Goal: Information Seeking & Learning: Check status

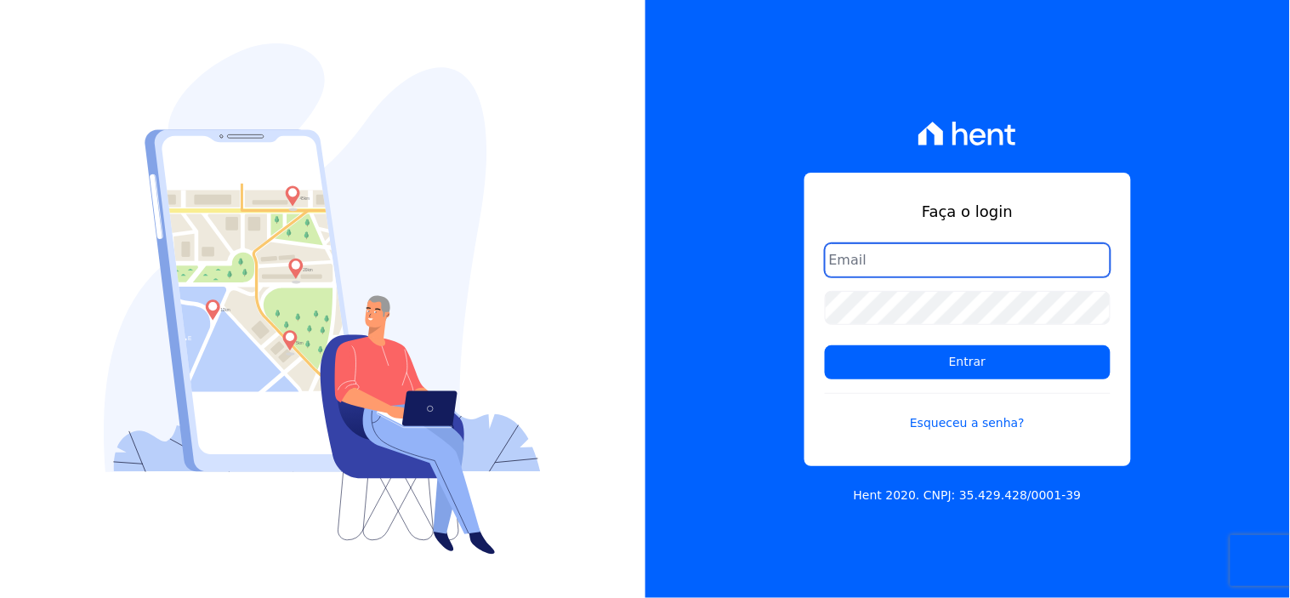
drag, startPoint x: 1013, startPoint y: 261, endPoint x: 1013, endPoint y: 277, distance: 16.2
click at [1013, 261] on input "email" at bounding box center [968, 260] width 286 height 34
type input "comunicacaojardim@hotmail.com"
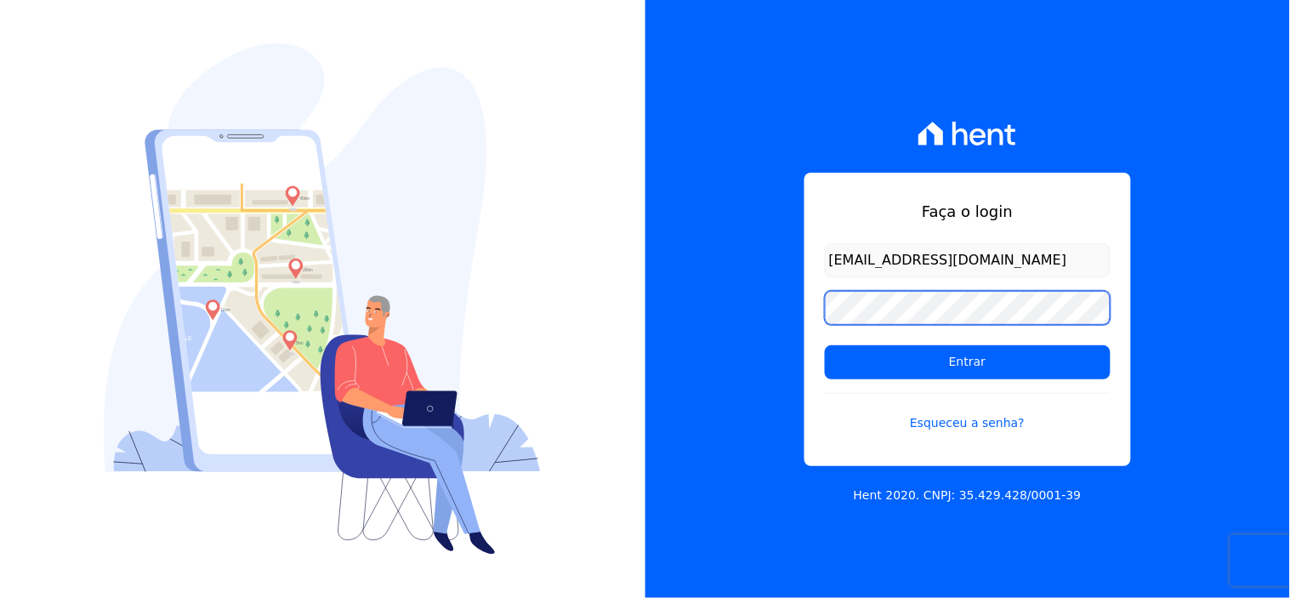
click at [825, 345] on input "Entrar" at bounding box center [968, 362] width 286 height 34
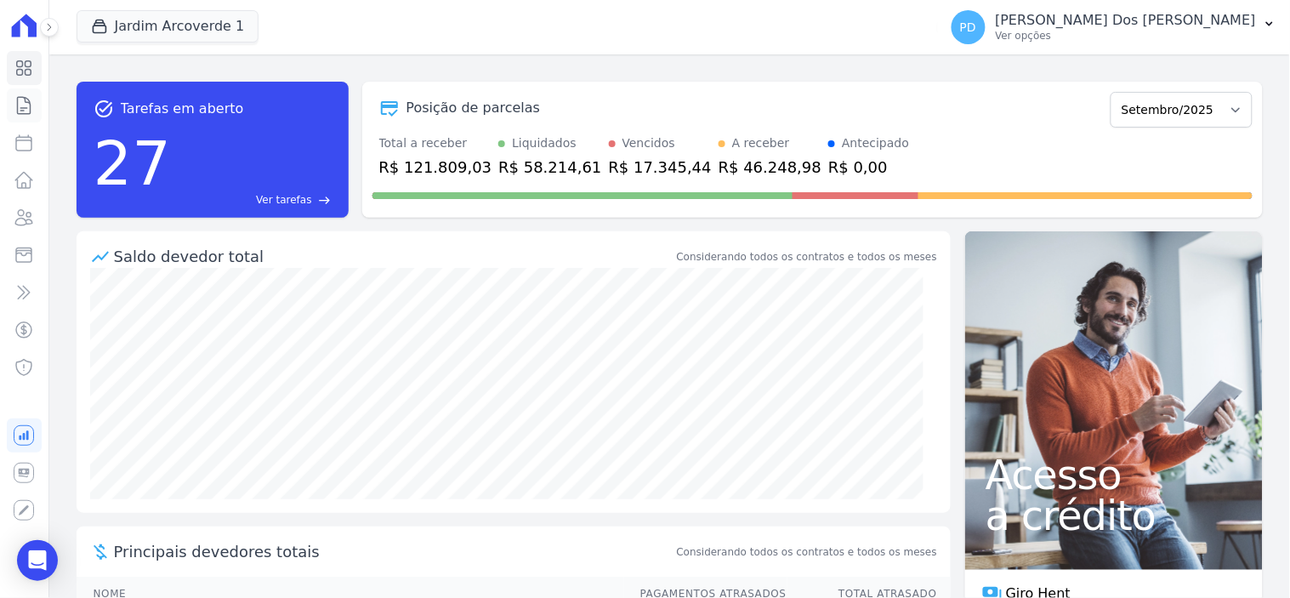
click at [26, 100] on icon at bounding box center [24, 105] width 20 height 20
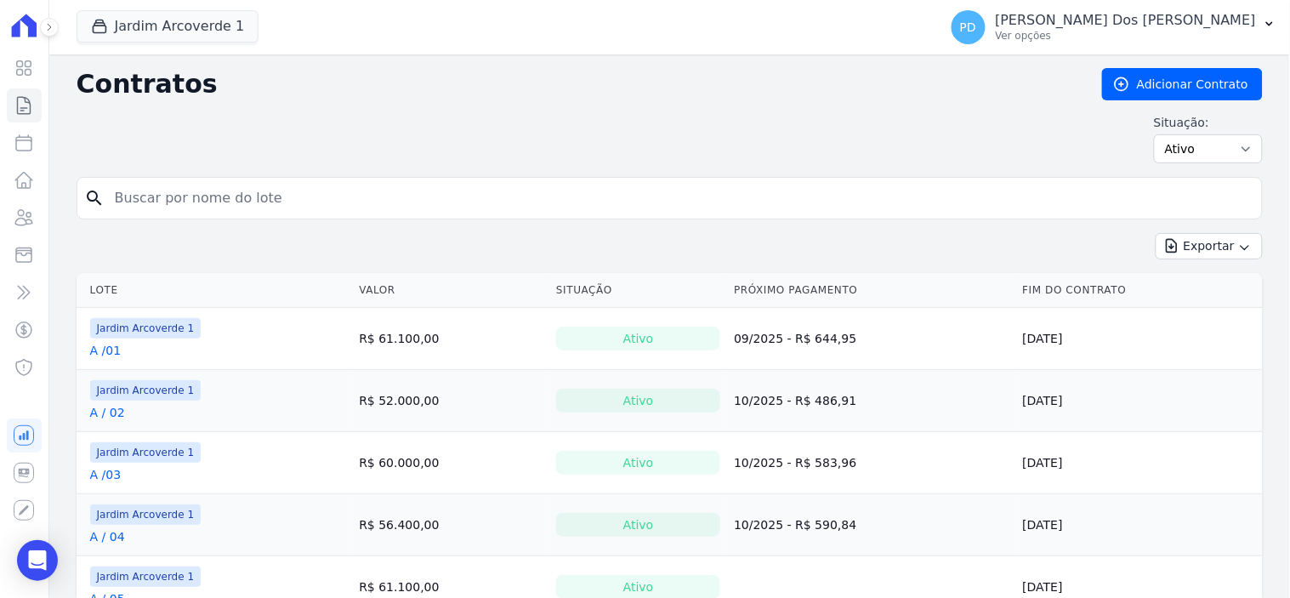
click at [168, 198] on input "search" at bounding box center [680, 198] width 1151 height 34
type input "c / 18"
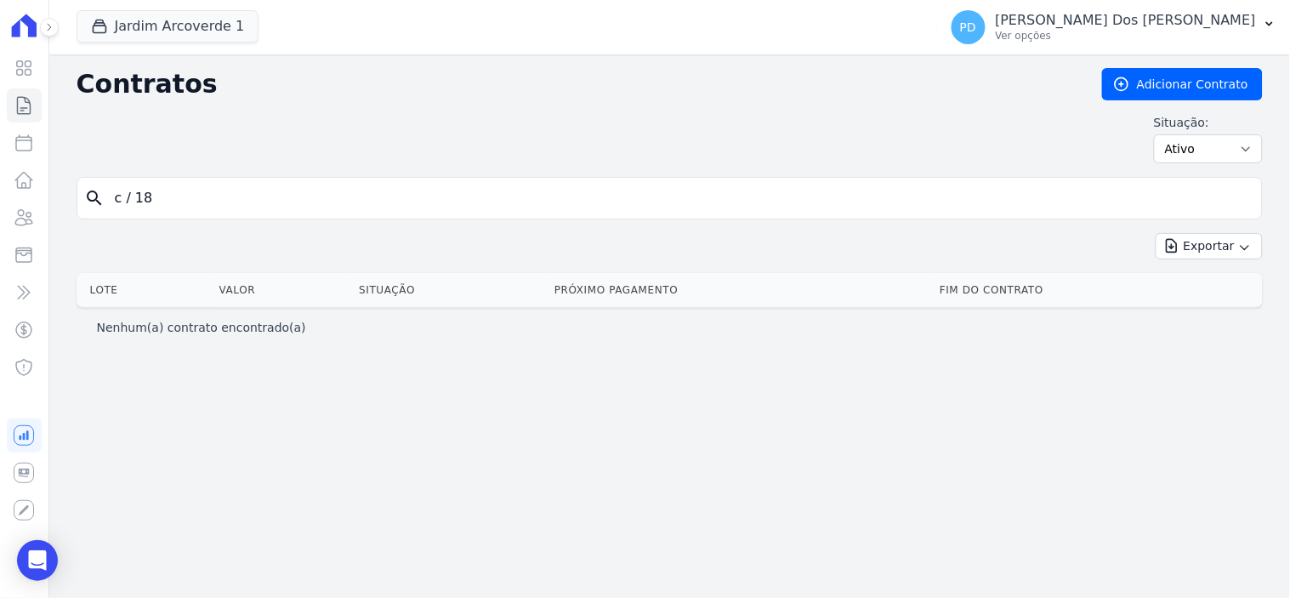
click at [141, 202] on input "c / 18" at bounding box center [680, 198] width 1151 height 34
type input "c /18"
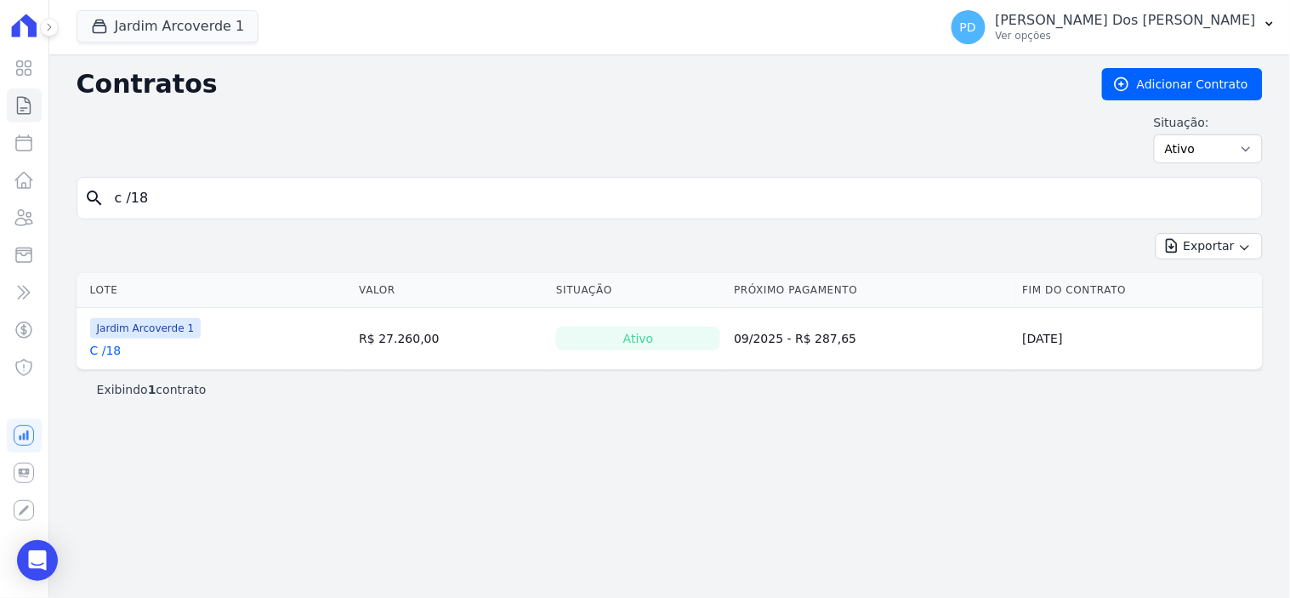
click at [116, 356] on link "C /18" at bounding box center [105, 350] width 31 height 17
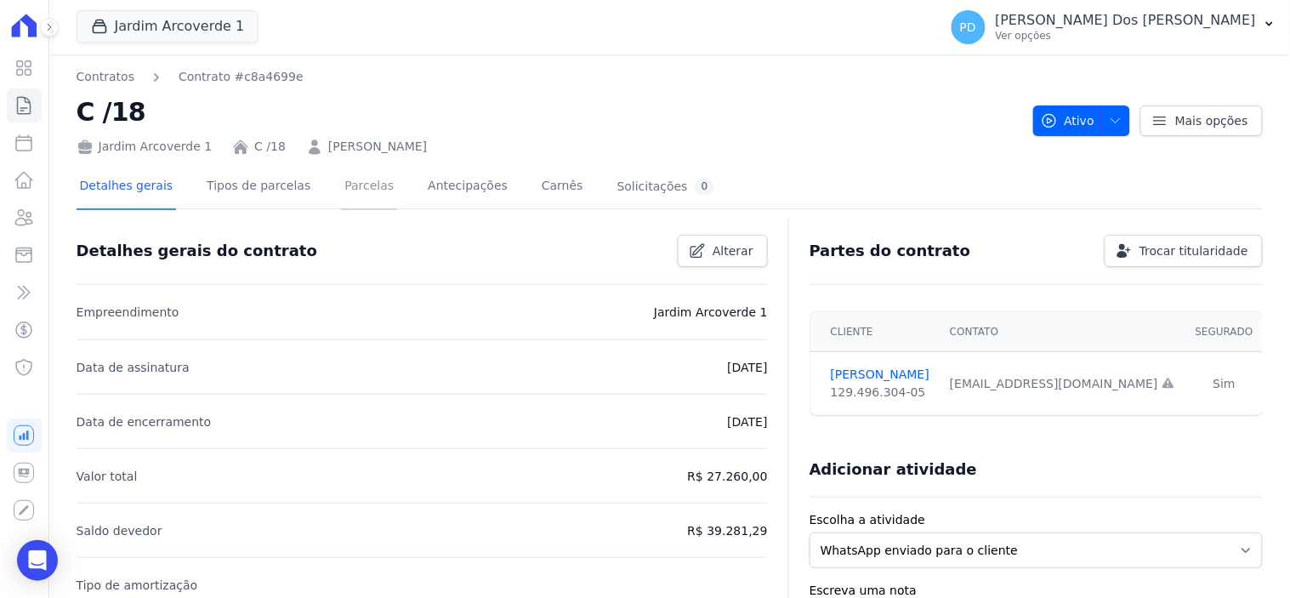
click at [345, 187] on link "Parcelas" at bounding box center [369, 187] width 56 height 45
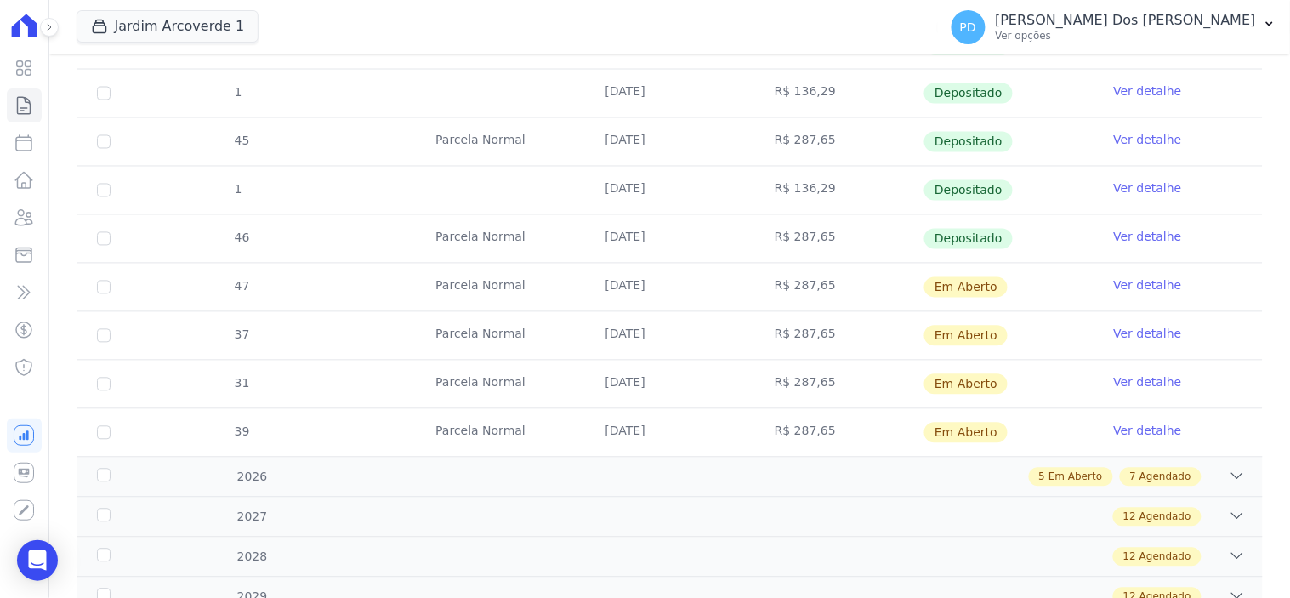
scroll to position [851, 0]
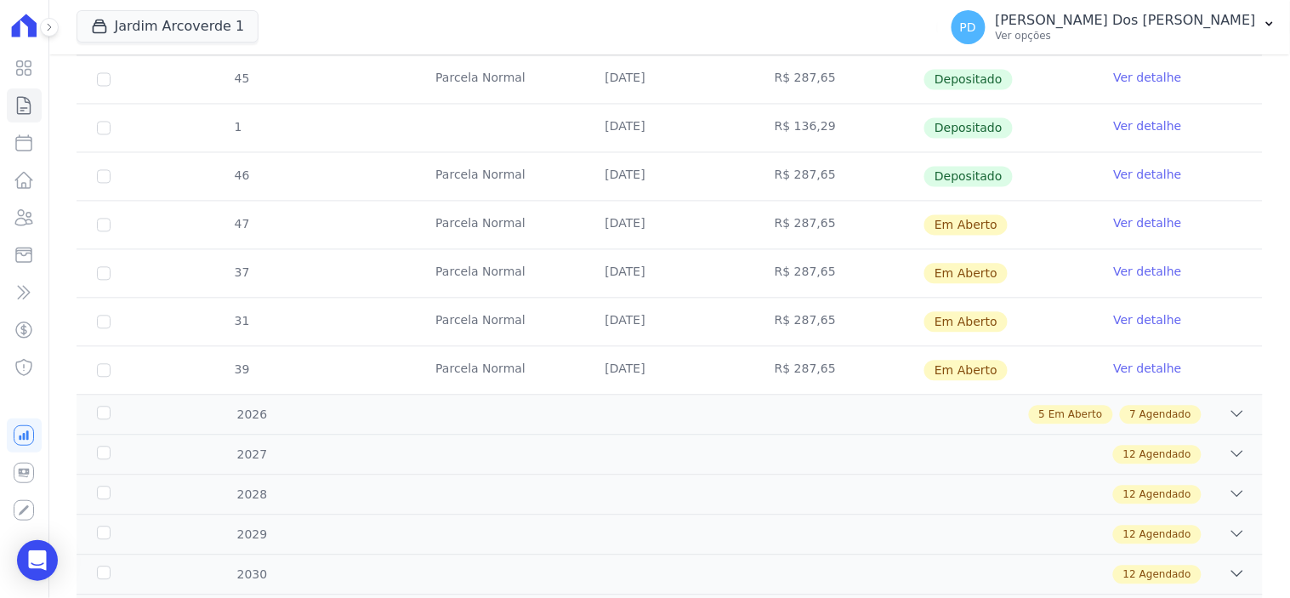
click at [1118, 219] on link "Ver detalhe" at bounding box center [1148, 223] width 68 height 17
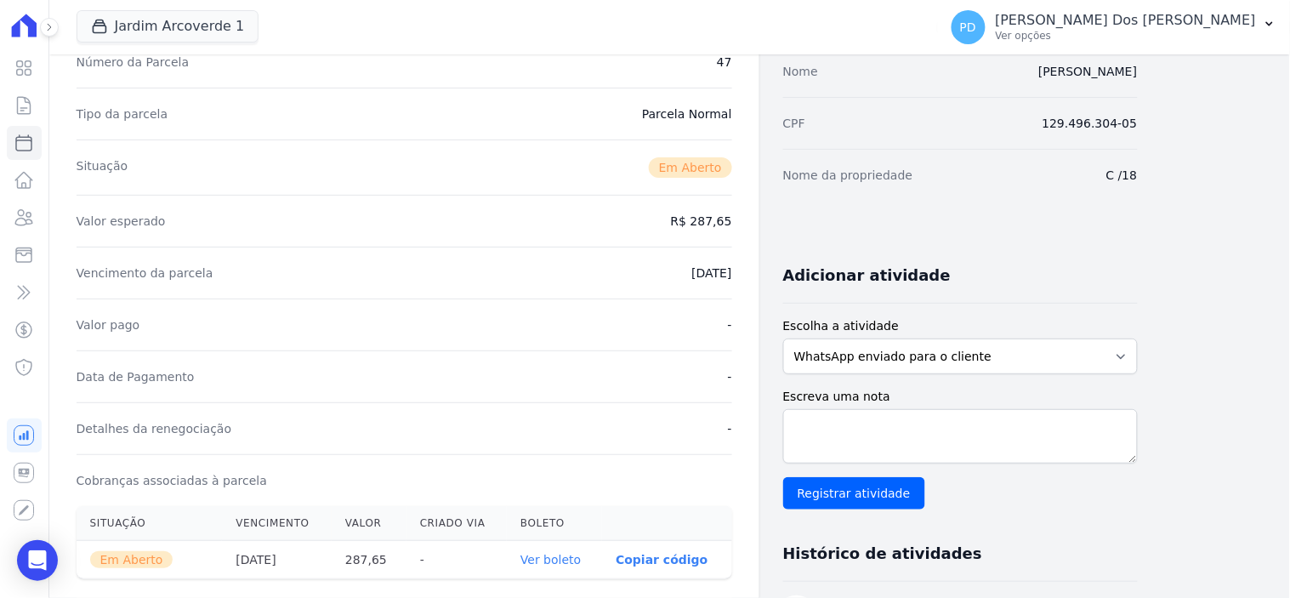
scroll to position [566, 0]
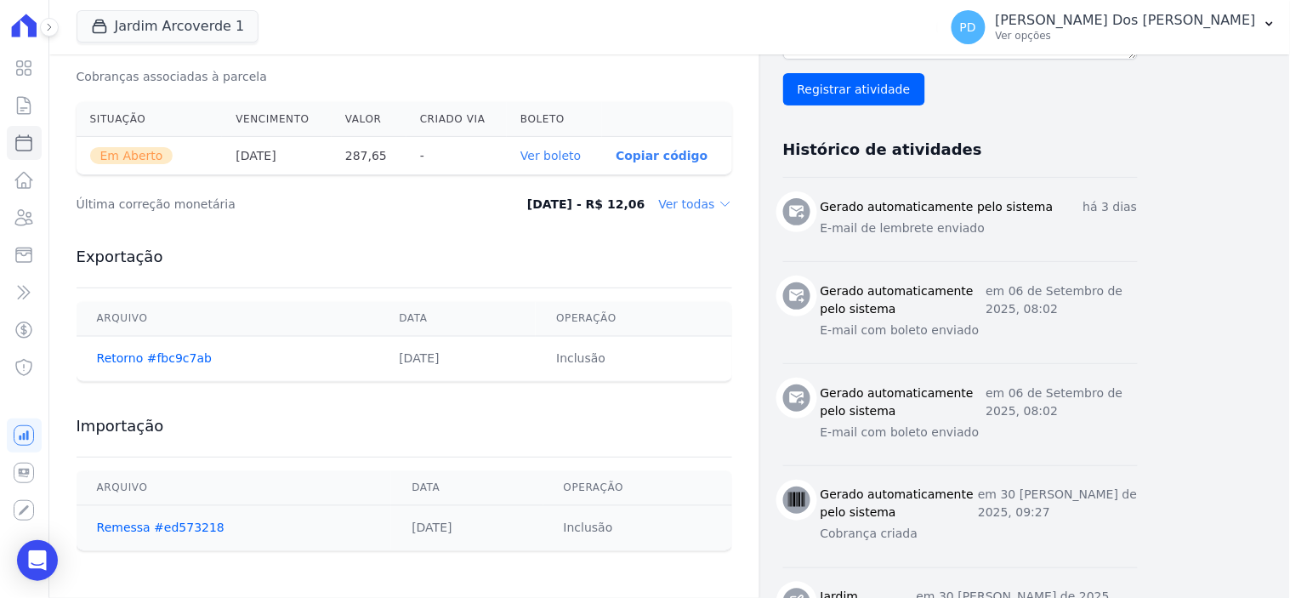
click at [566, 153] on link "Ver boleto" at bounding box center [551, 156] width 60 height 14
click at [18, 100] on icon at bounding box center [24, 105] width 13 height 17
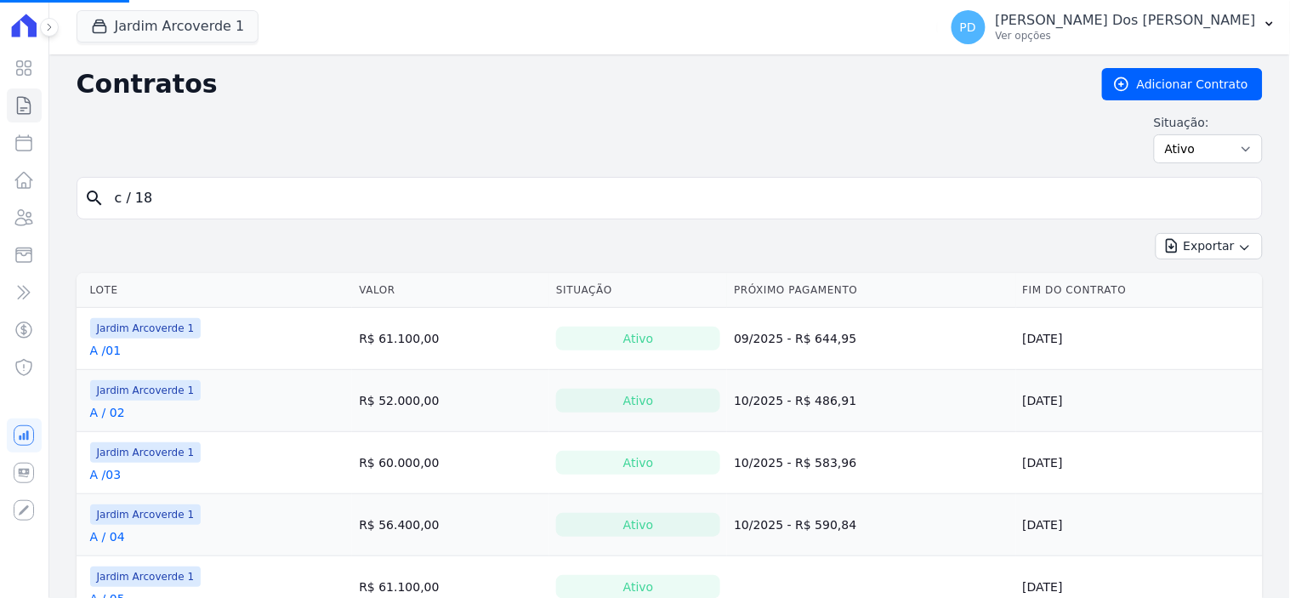
click at [253, 197] on input "c / 18" at bounding box center [680, 198] width 1151 height 34
click at [151, 193] on input "search" at bounding box center [680, 198] width 1151 height 34
type input "i / 25"
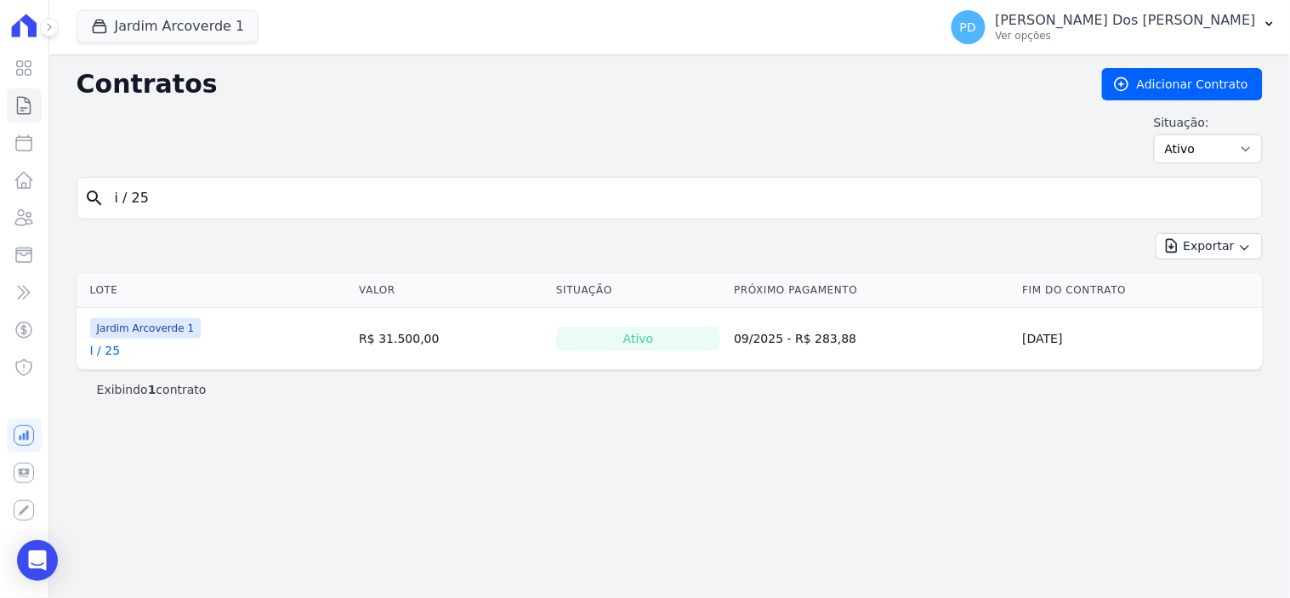
click at [111, 355] on link "I / 25" at bounding box center [105, 350] width 31 height 17
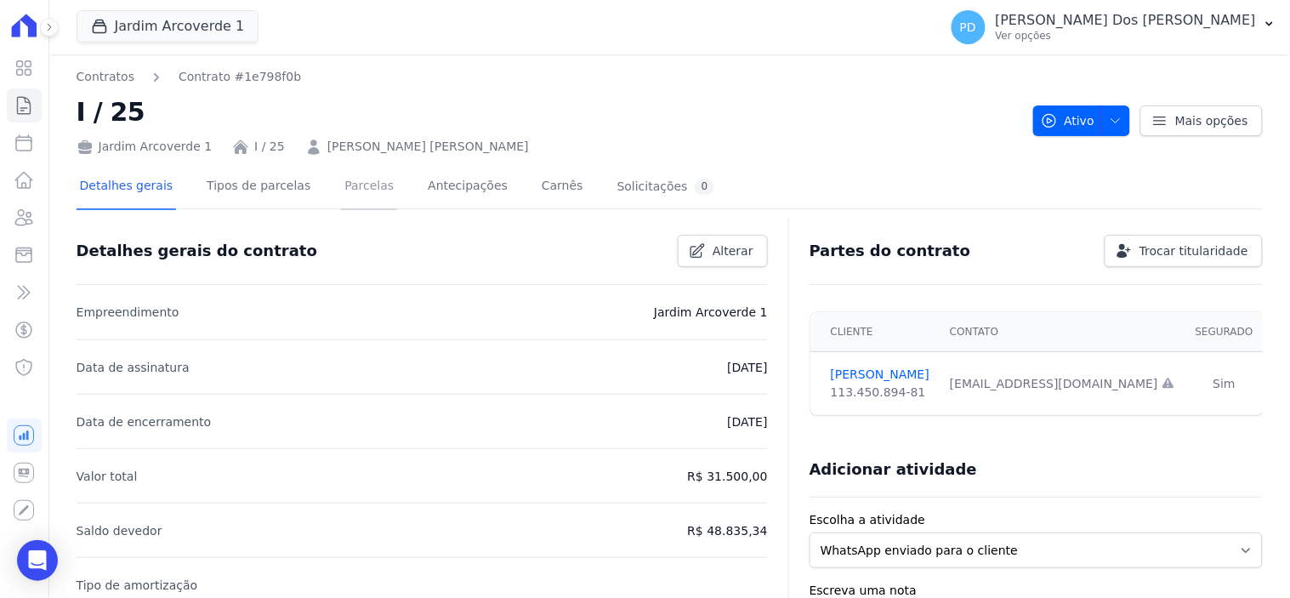
click at [350, 191] on link "Parcelas" at bounding box center [369, 187] width 56 height 45
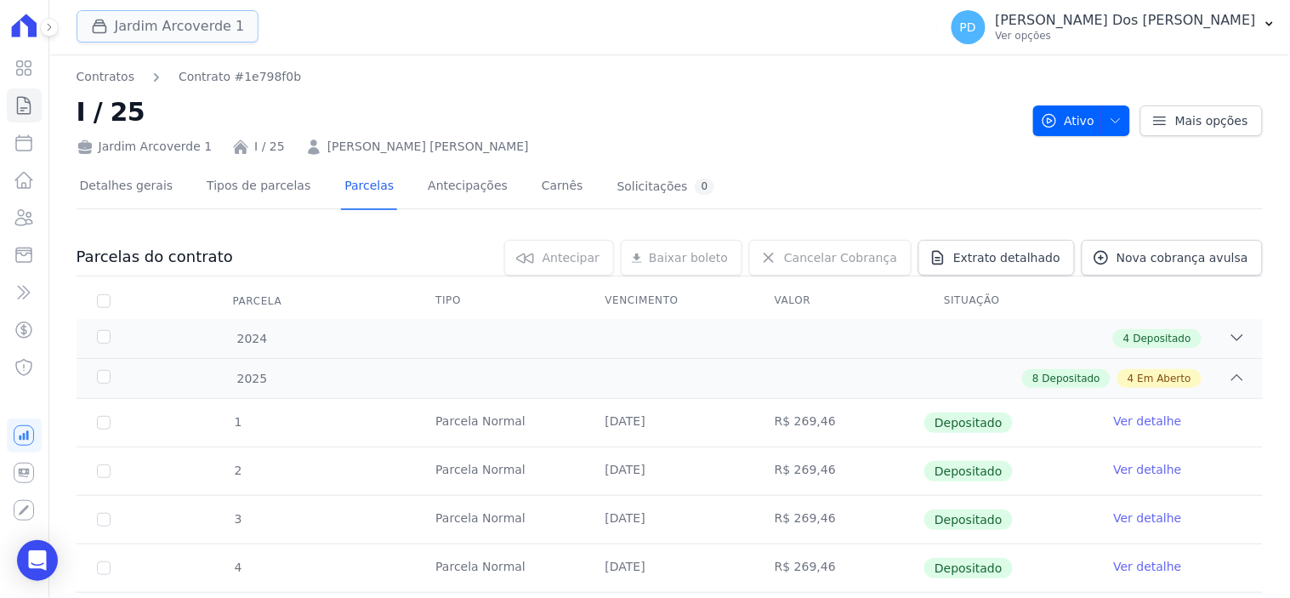
click at [159, 37] on button "Jardim Arcoverde 1" at bounding box center [168, 26] width 183 height 32
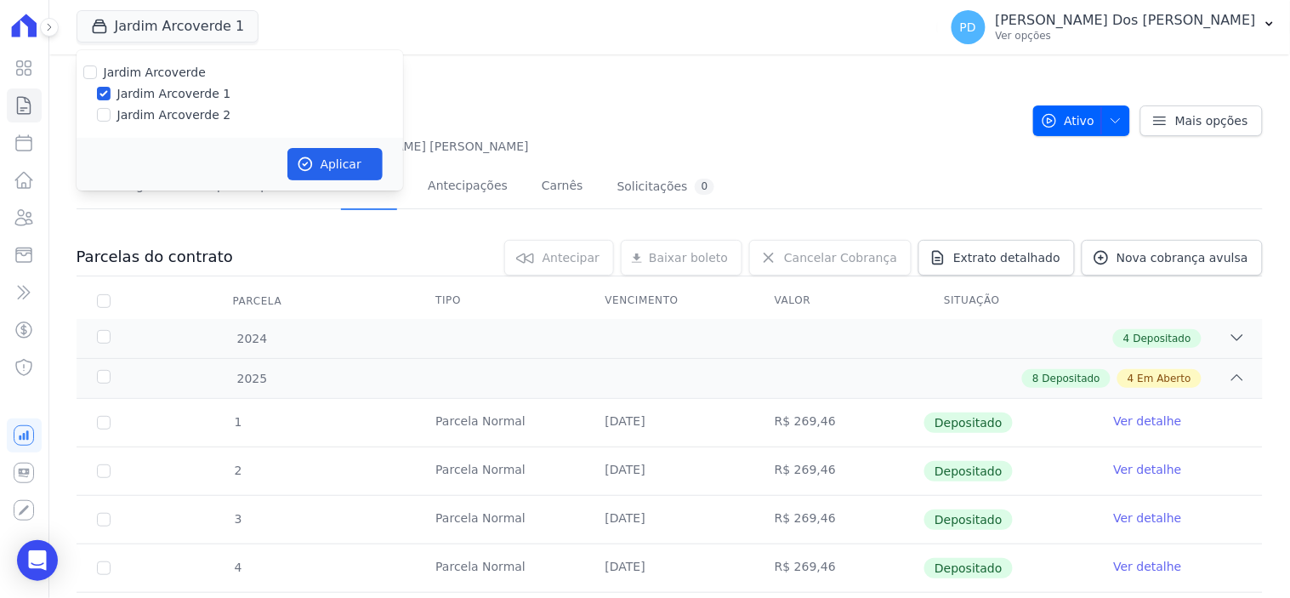
click at [181, 112] on label "Jardim Arcoverde 2" at bounding box center [174, 115] width 114 height 18
click at [111, 112] on input "Jardim Arcoverde 2" at bounding box center [104, 115] width 14 height 14
checkbox input "true"
click at [361, 163] on button "Aplicar" at bounding box center [334, 164] width 95 height 32
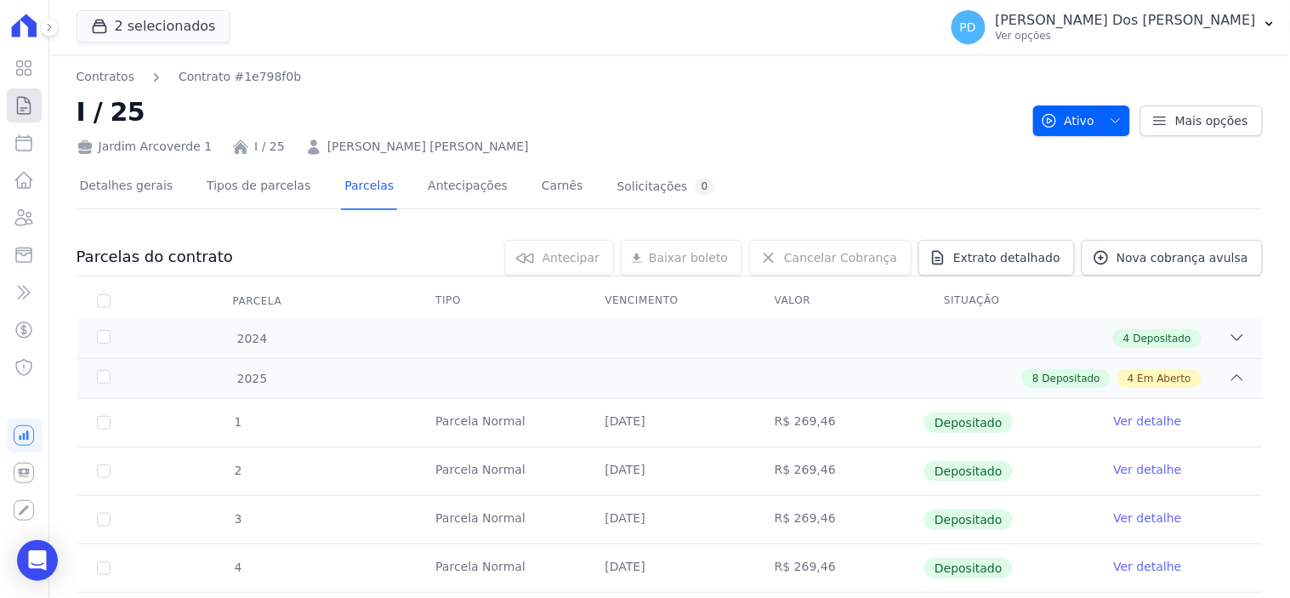
click at [23, 107] on icon at bounding box center [24, 105] width 13 height 17
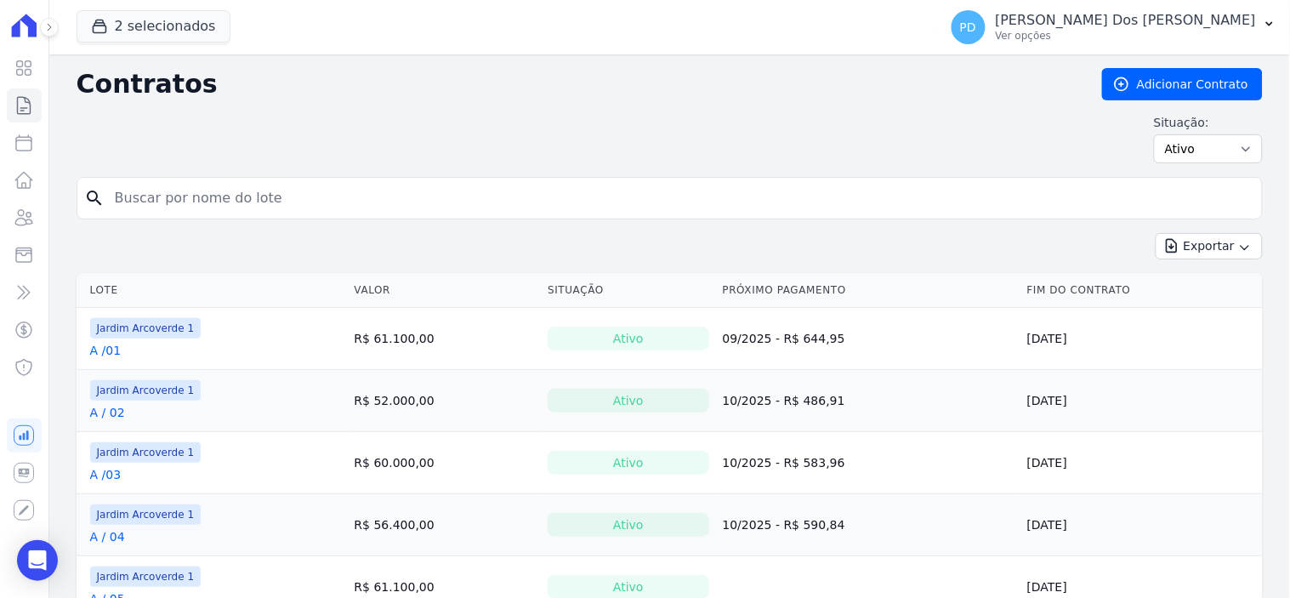
click at [206, 196] on input "search" at bounding box center [680, 198] width 1151 height 34
type input "i / 25"
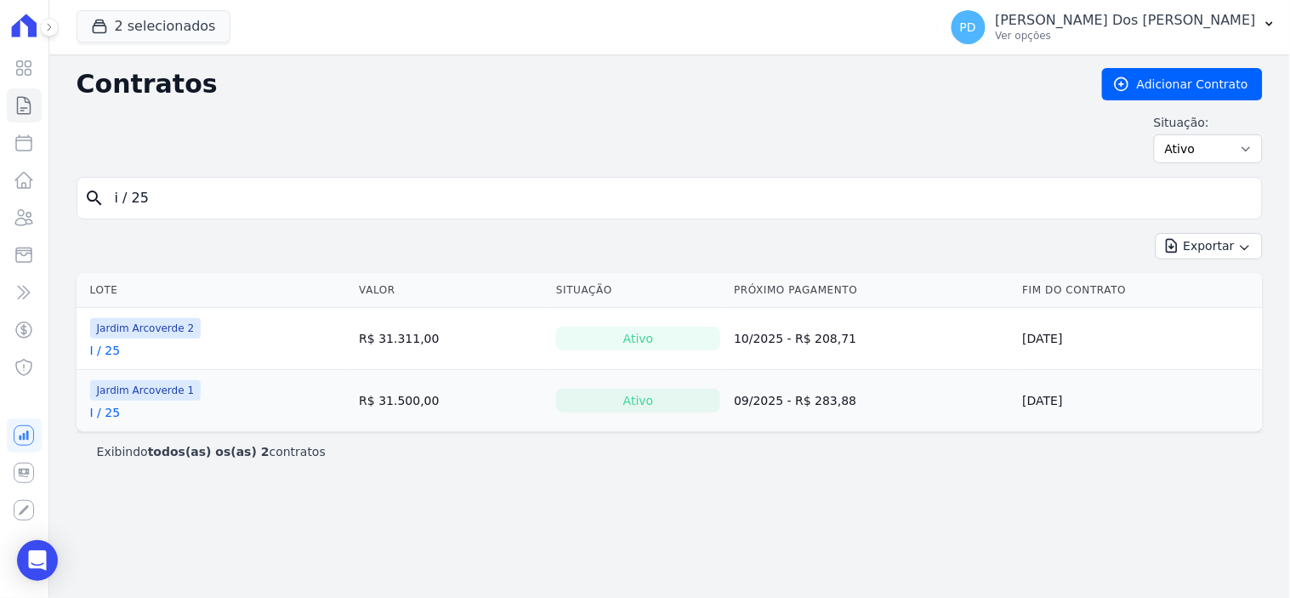
click at [108, 356] on link "I / 25" at bounding box center [105, 350] width 31 height 17
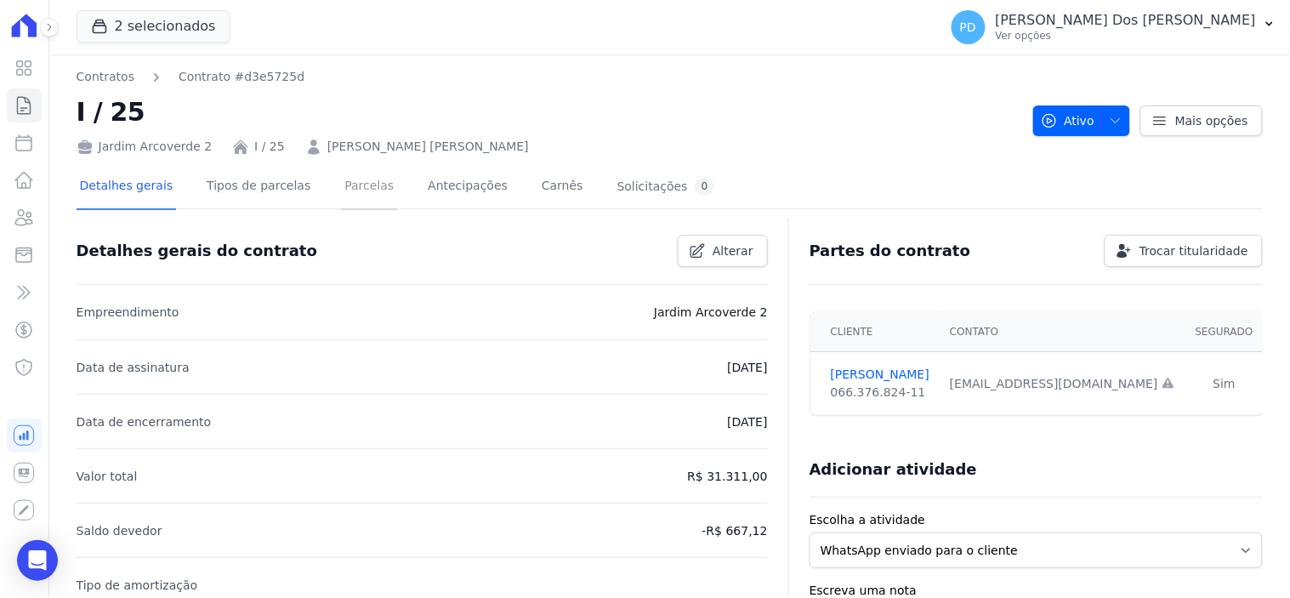
click at [349, 185] on link "Parcelas" at bounding box center [369, 187] width 56 height 45
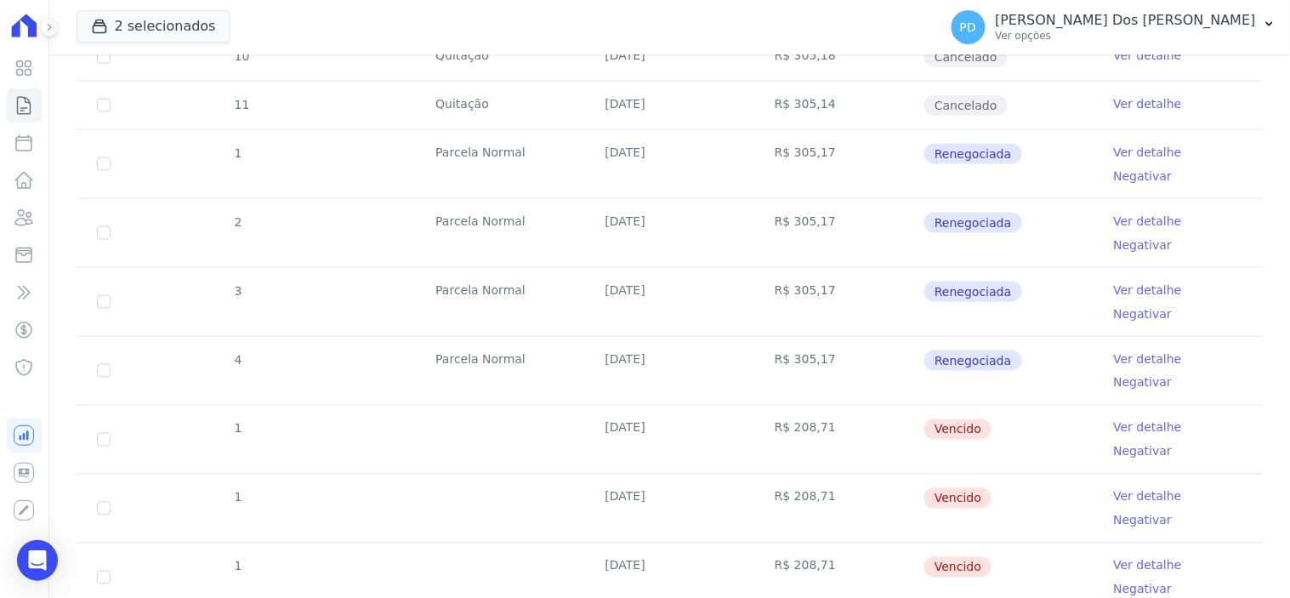
scroll to position [566, 0]
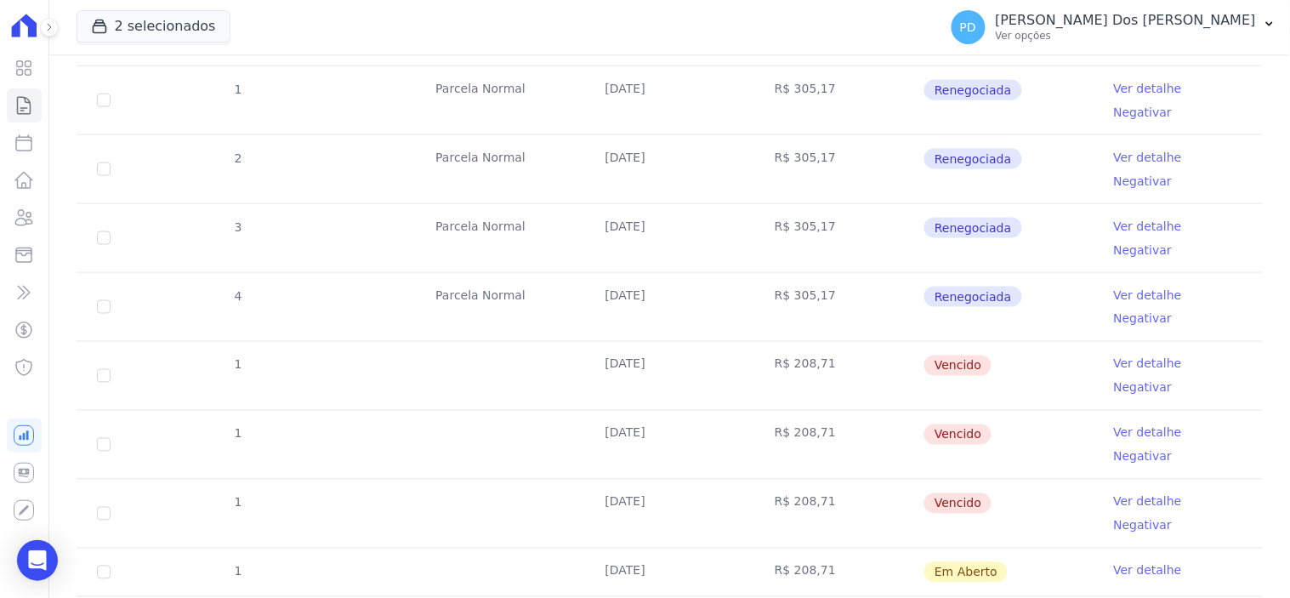
click at [1133, 356] on link "Ver detalhe" at bounding box center [1148, 364] width 68 height 17
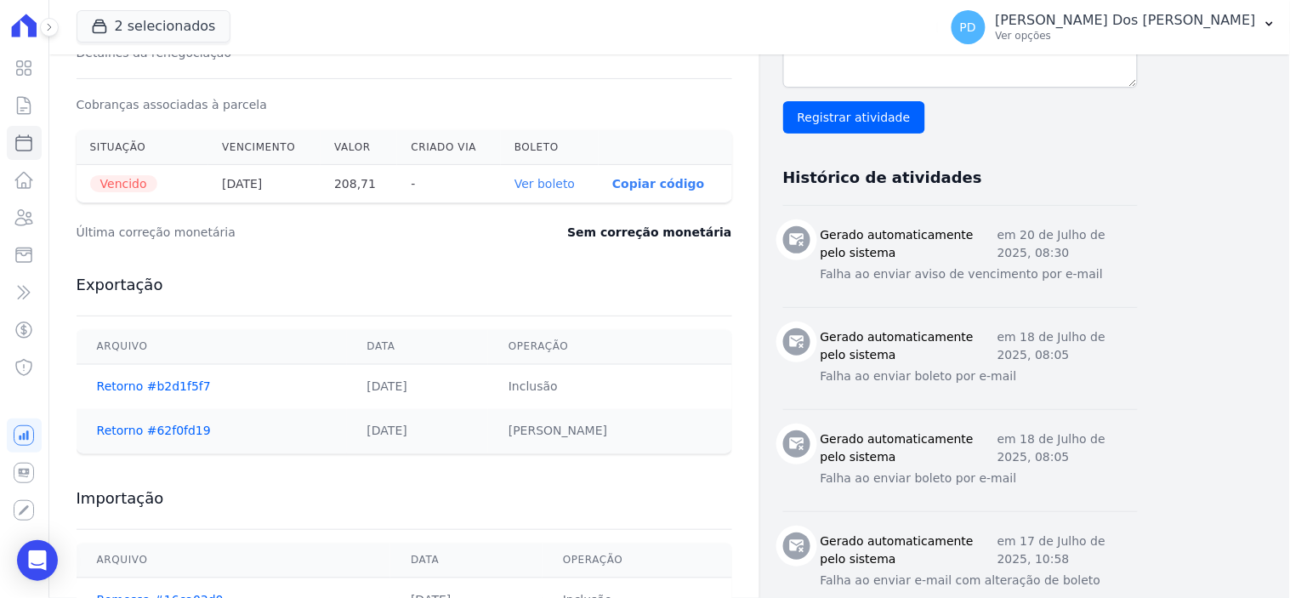
scroll to position [566, 0]
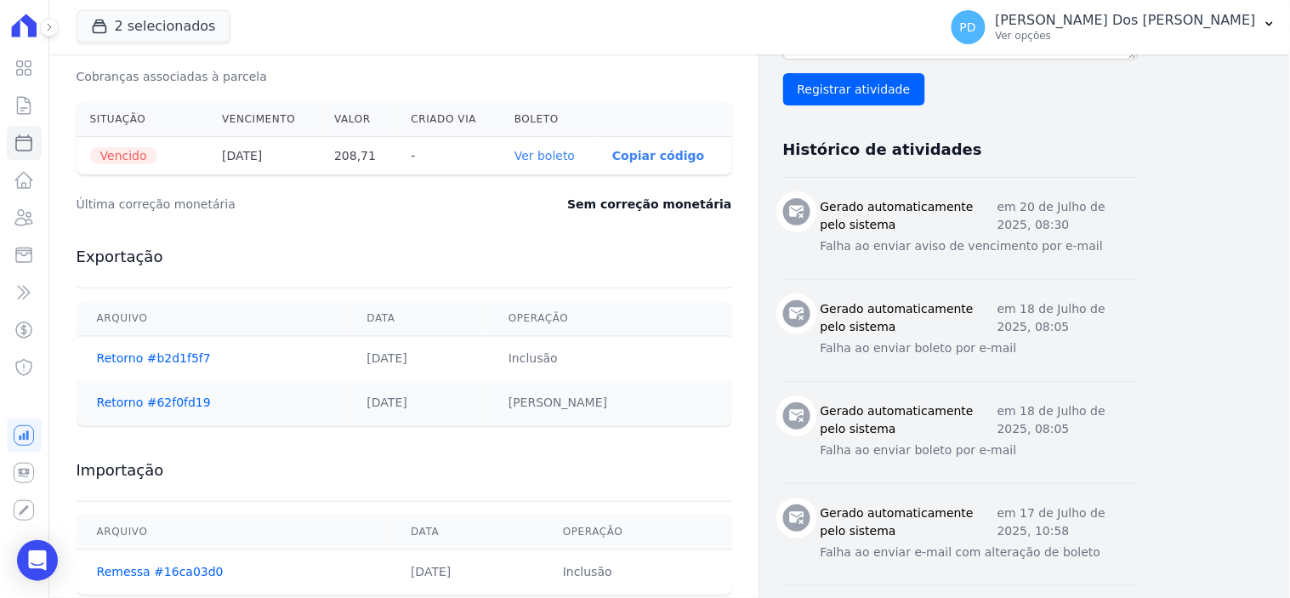
click at [549, 162] on link "Ver boleto" at bounding box center [545, 156] width 60 height 14
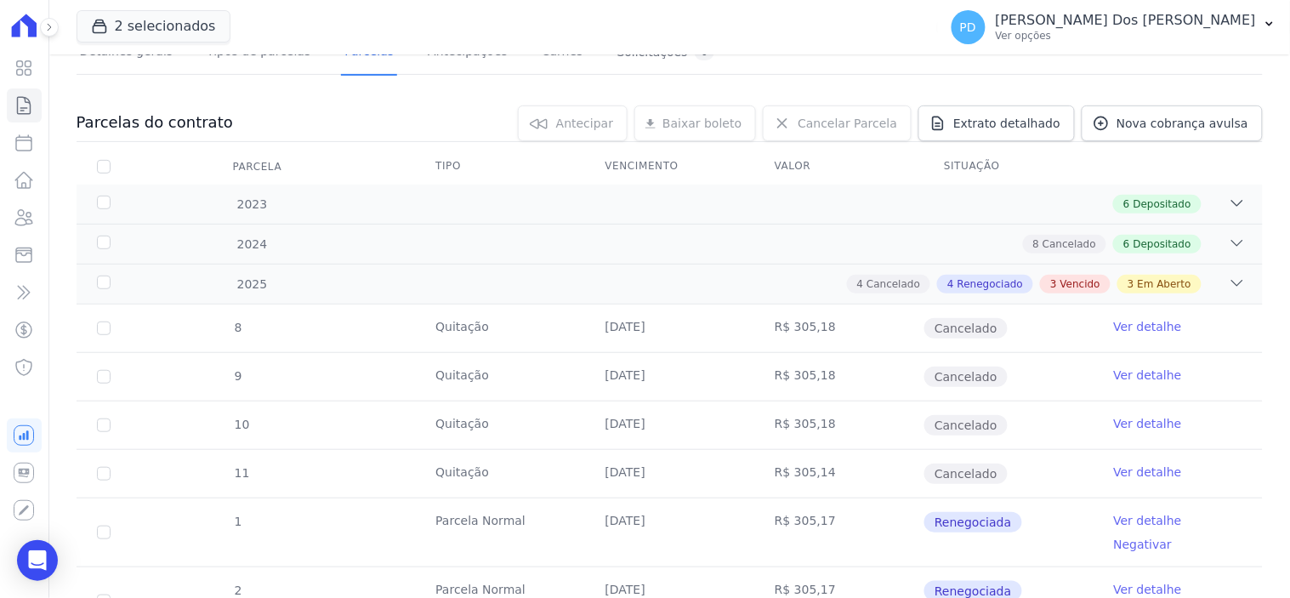
scroll to position [566, 0]
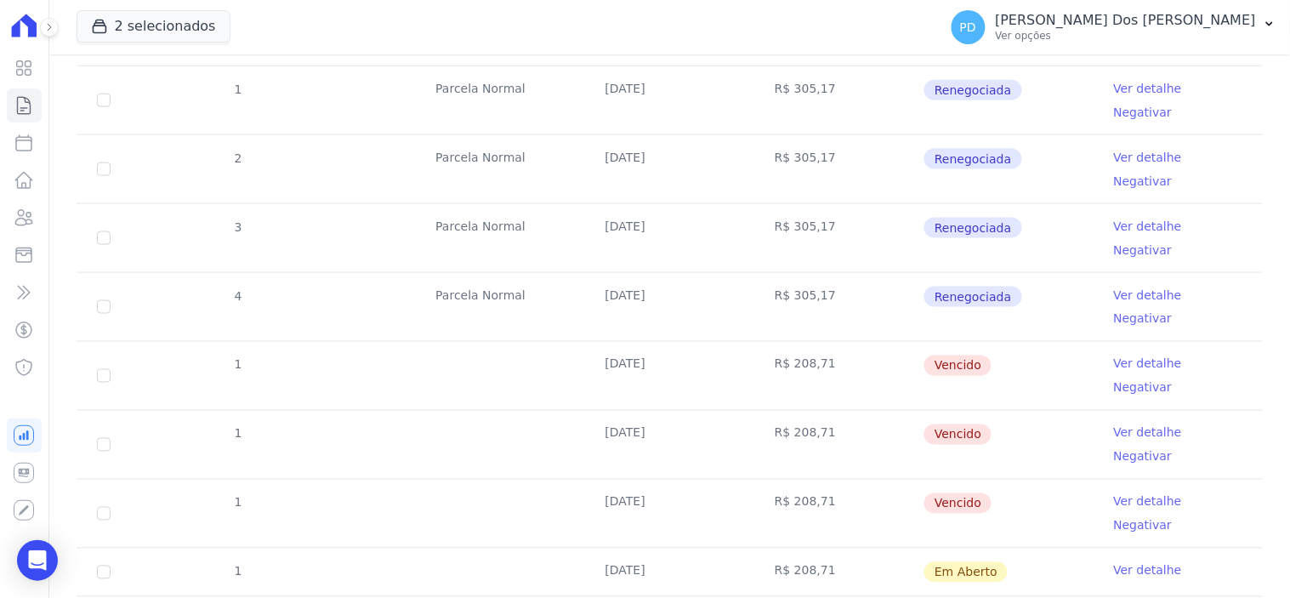
click at [1117, 424] on link "Ver detalhe" at bounding box center [1148, 432] width 68 height 17
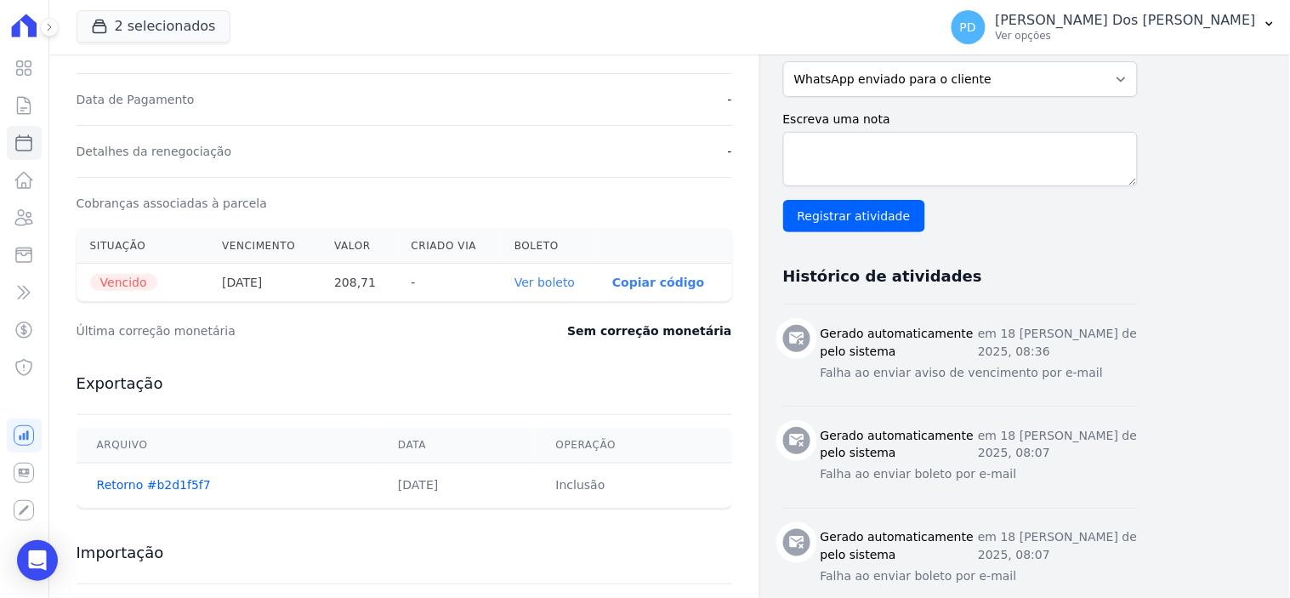
scroll to position [472, 0]
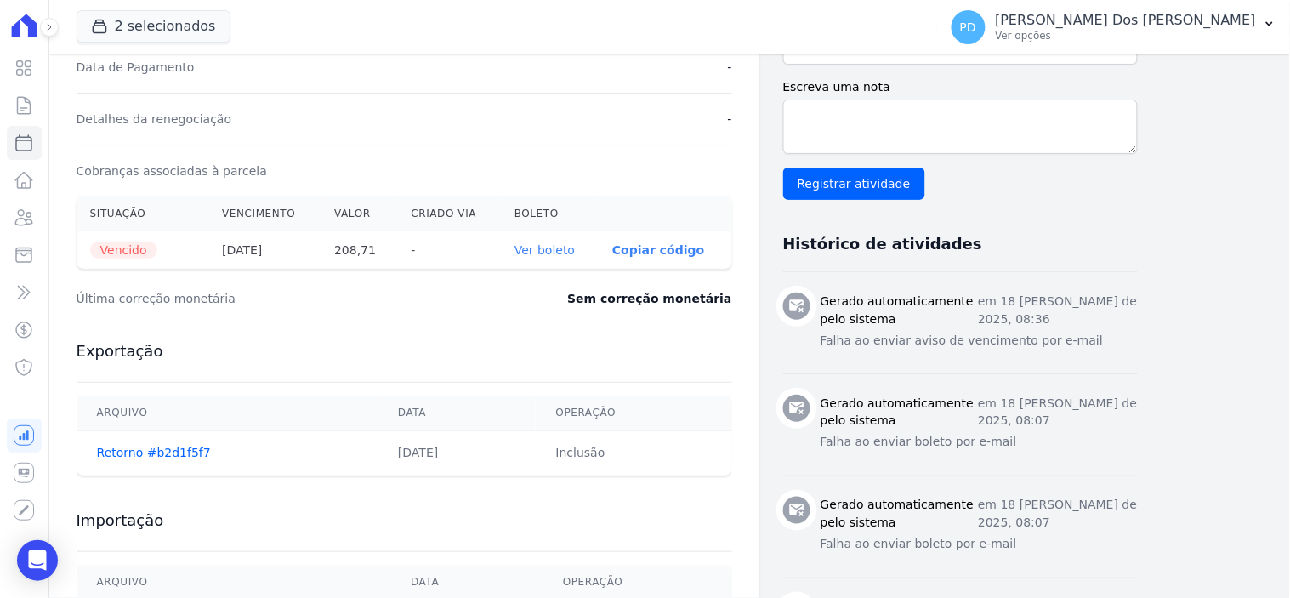
click at [570, 250] on link "Ver boleto" at bounding box center [545, 250] width 60 height 14
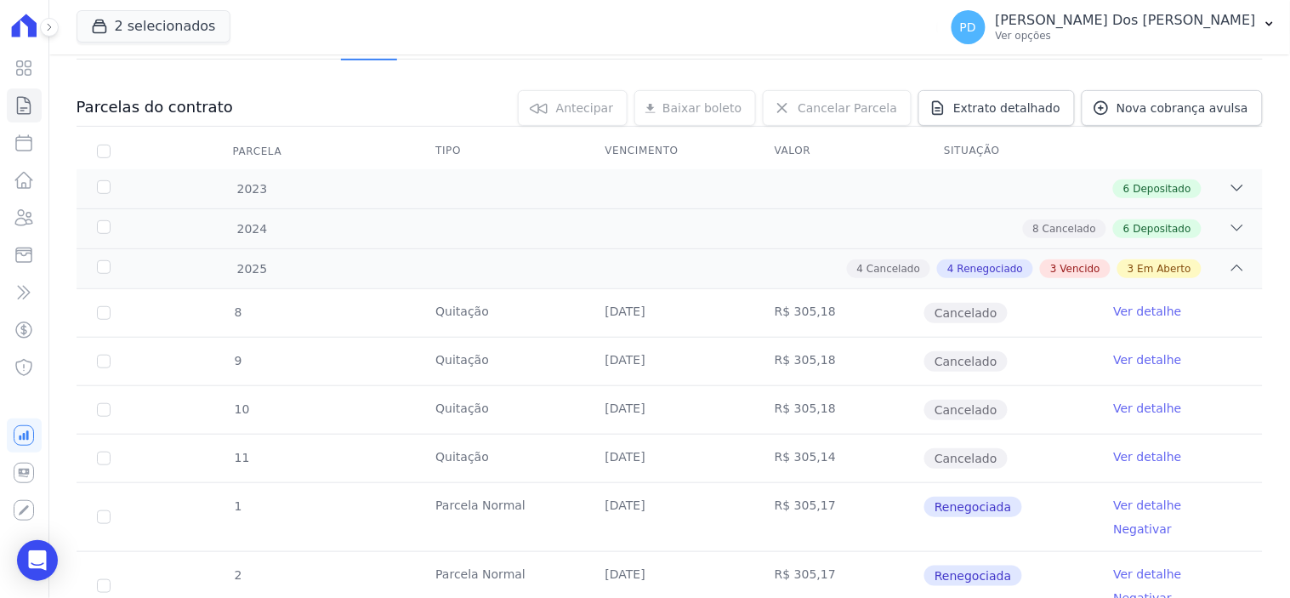
scroll to position [472, 0]
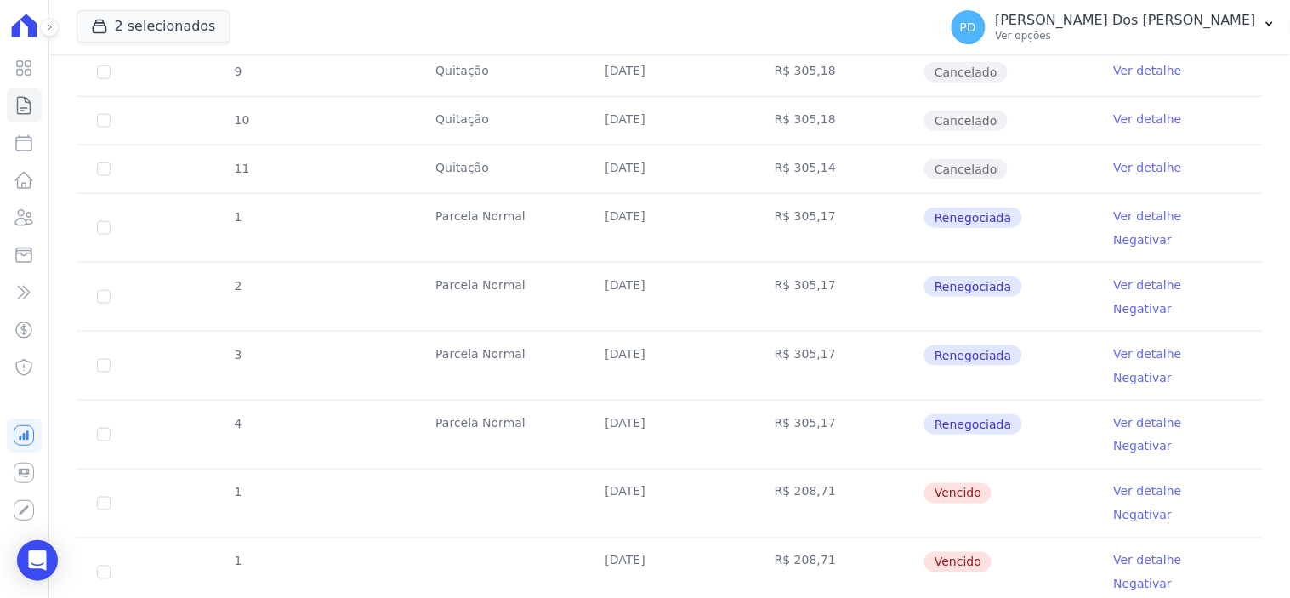
scroll to position [472, 0]
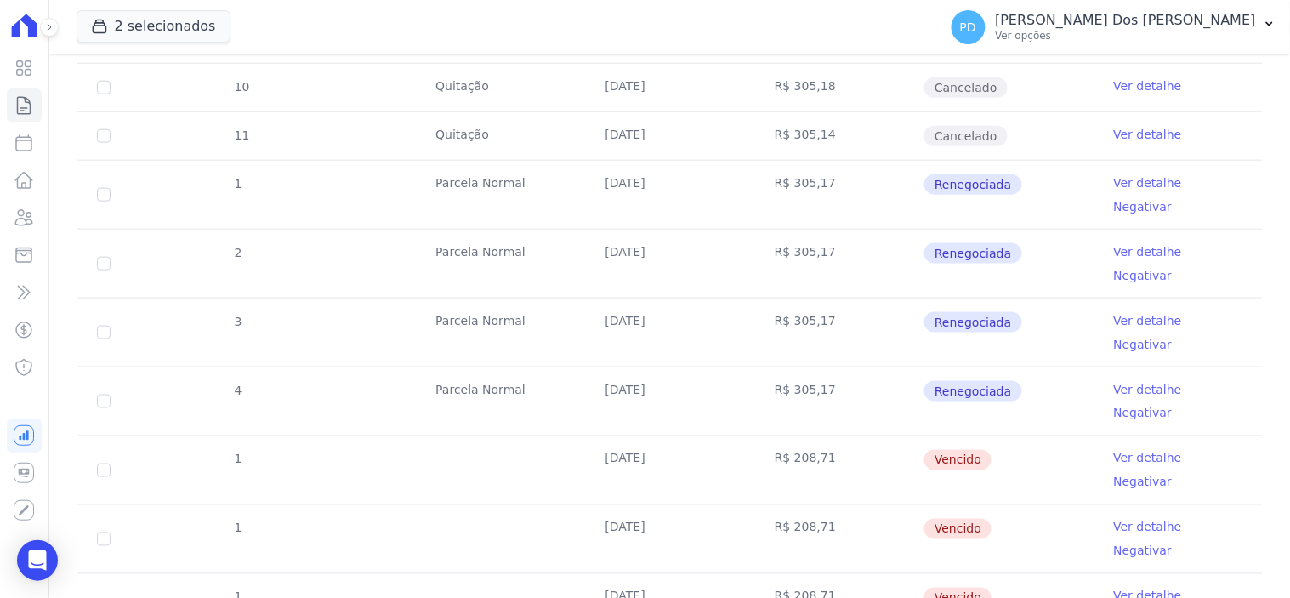
click at [1135, 588] on link "Ver detalhe" at bounding box center [1148, 596] width 68 height 17
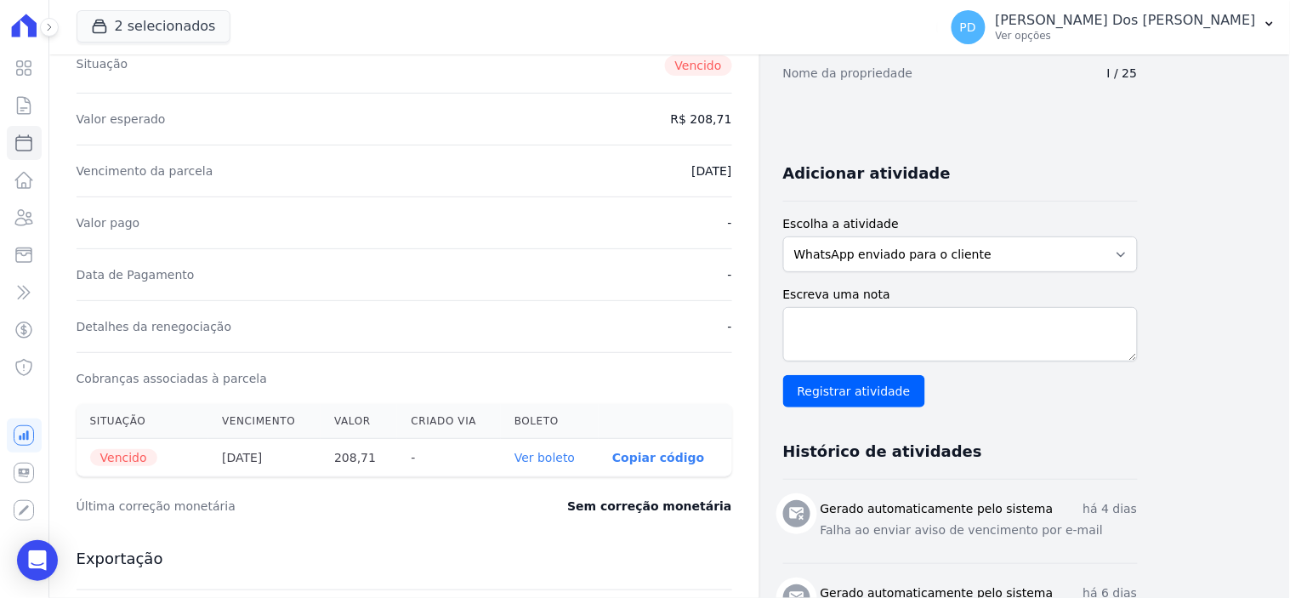
scroll to position [566, 0]
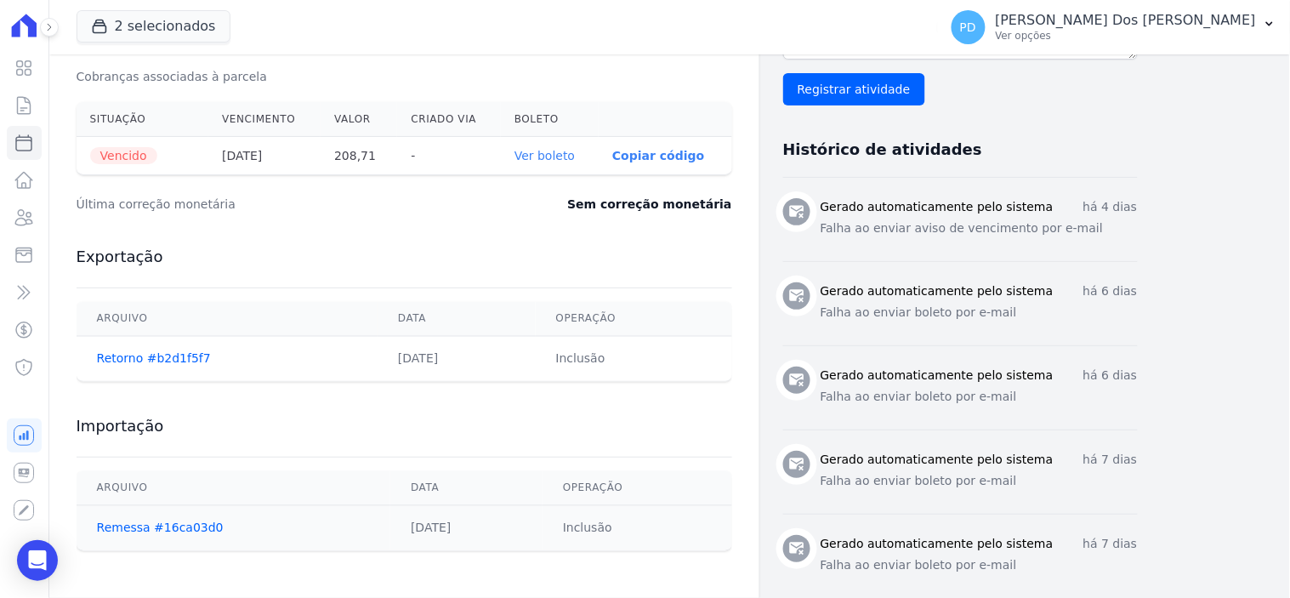
click at [556, 153] on link "Ver boleto" at bounding box center [545, 156] width 60 height 14
click at [14, 104] on icon at bounding box center [24, 105] width 20 height 20
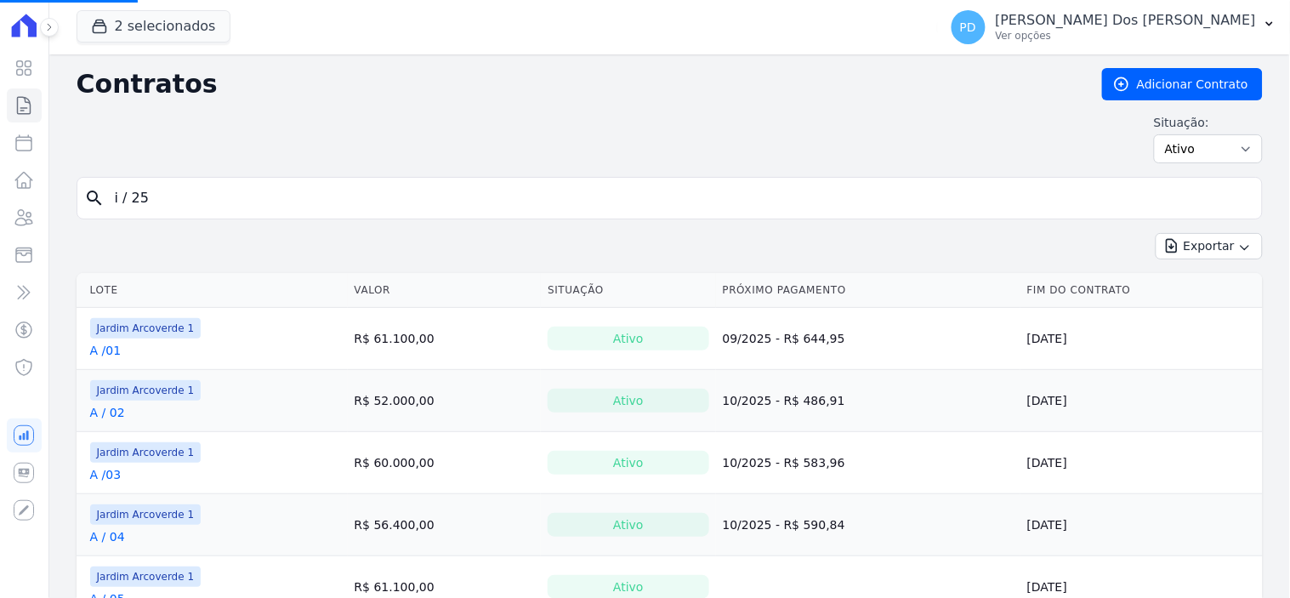
drag, startPoint x: 162, startPoint y: 202, endPoint x: 83, endPoint y: 193, distance: 79.6
click at [83, 193] on div "search i / 25" at bounding box center [670, 198] width 1186 height 43
click at [210, 196] on input "search" at bounding box center [680, 198] width 1151 height 34
click at [210, 198] on input "G /" at bounding box center [680, 198] width 1151 height 34
click at [209, 199] on input "G /" at bounding box center [680, 198] width 1151 height 34
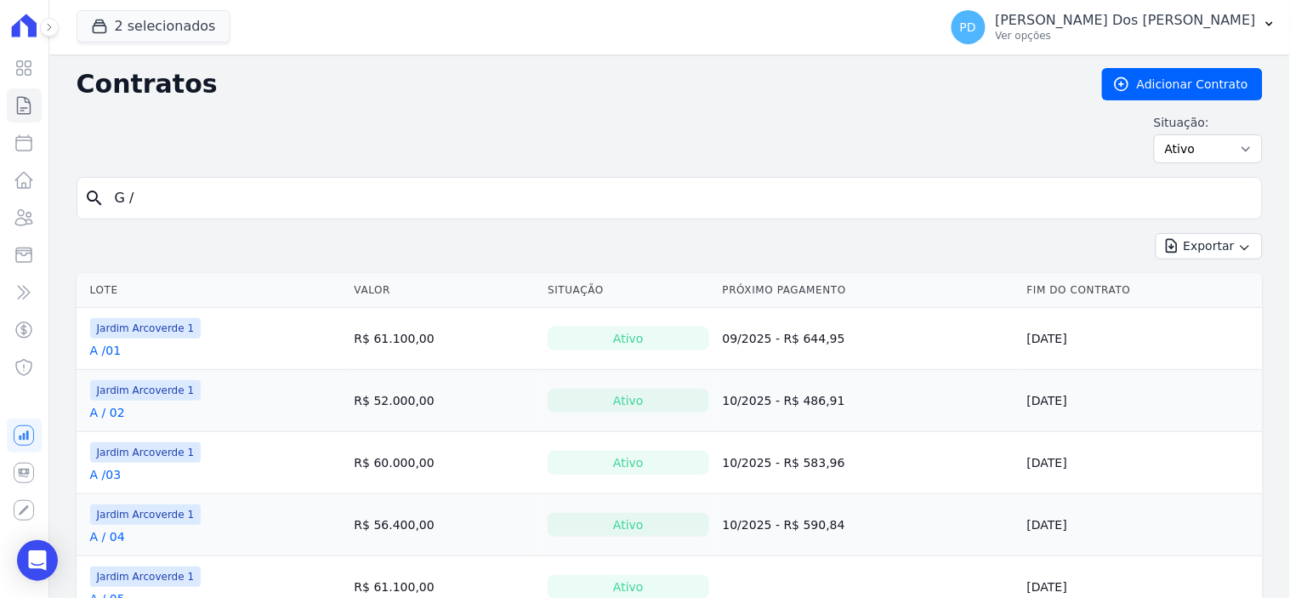
click at [209, 199] on input "G /" at bounding box center [680, 198] width 1151 height 34
click at [145, 199] on input "G /" at bounding box center [680, 198] width 1151 height 34
type input "G / 13"
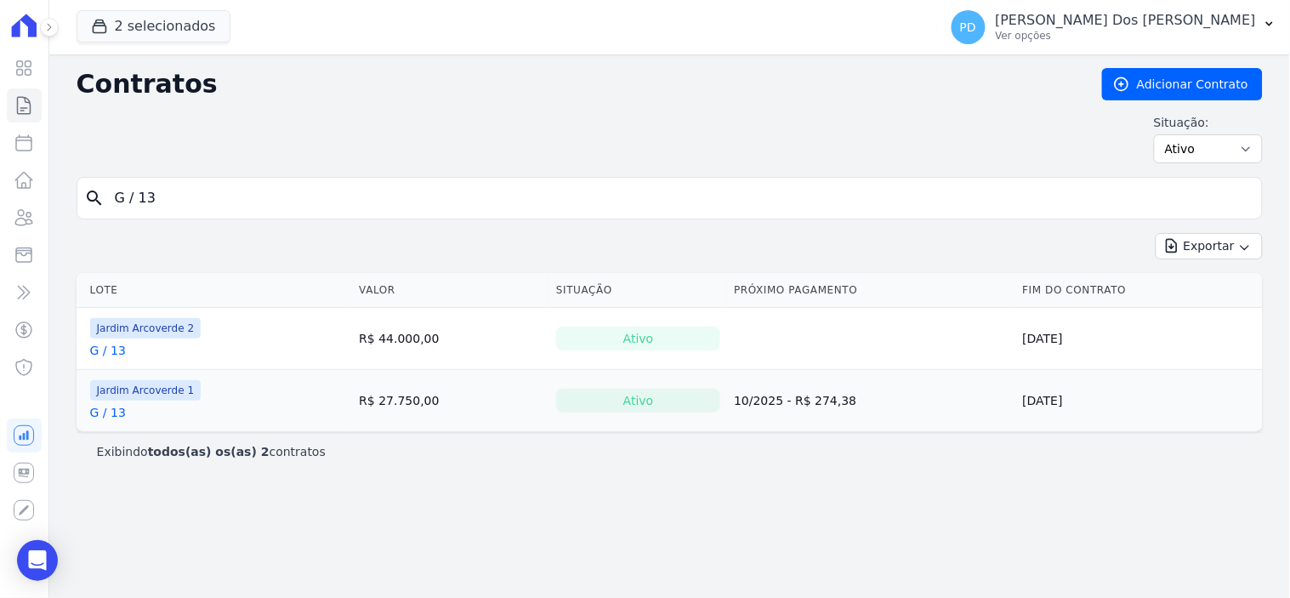
click at [115, 351] on link "G / 13" at bounding box center [108, 350] width 36 height 17
click at [104, 412] on link "G / 13" at bounding box center [108, 412] width 36 height 17
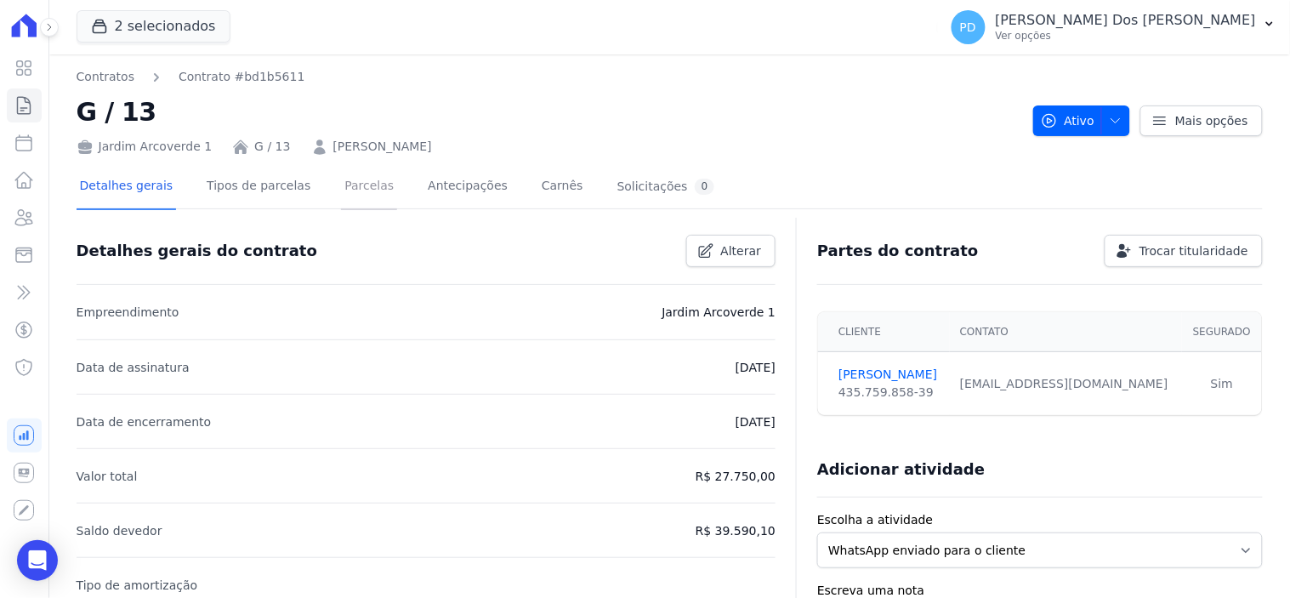
click at [353, 183] on link "Parcelas" at bounding box center [369, 187] width 56 height 45
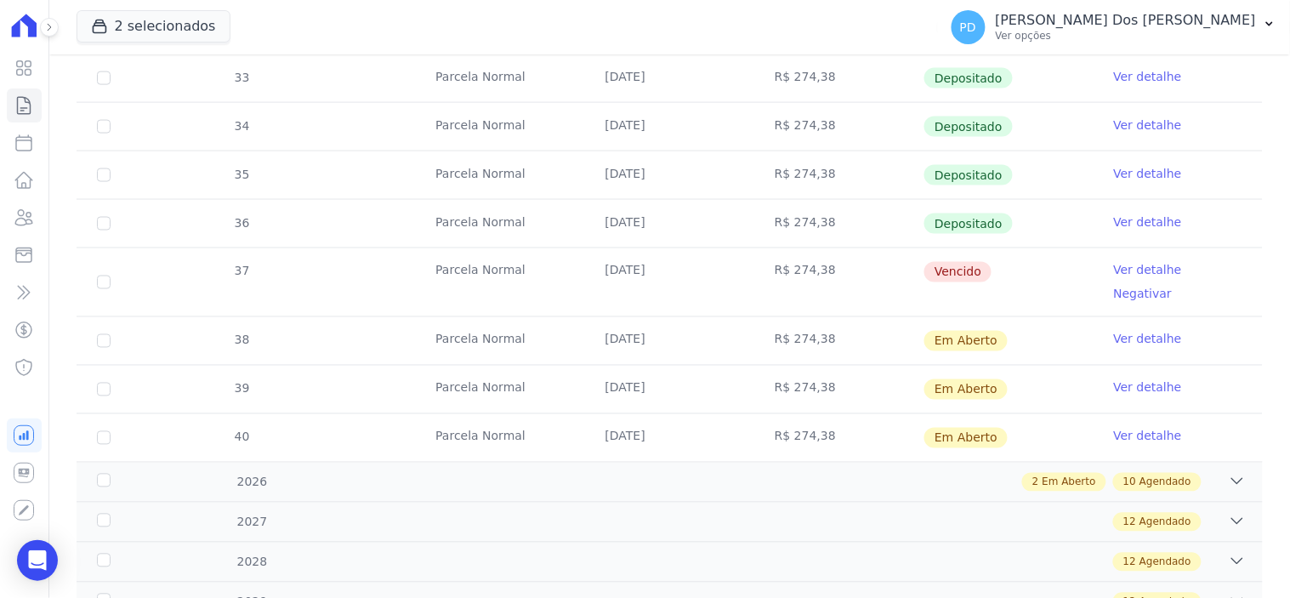
scroll to position [661, 0]
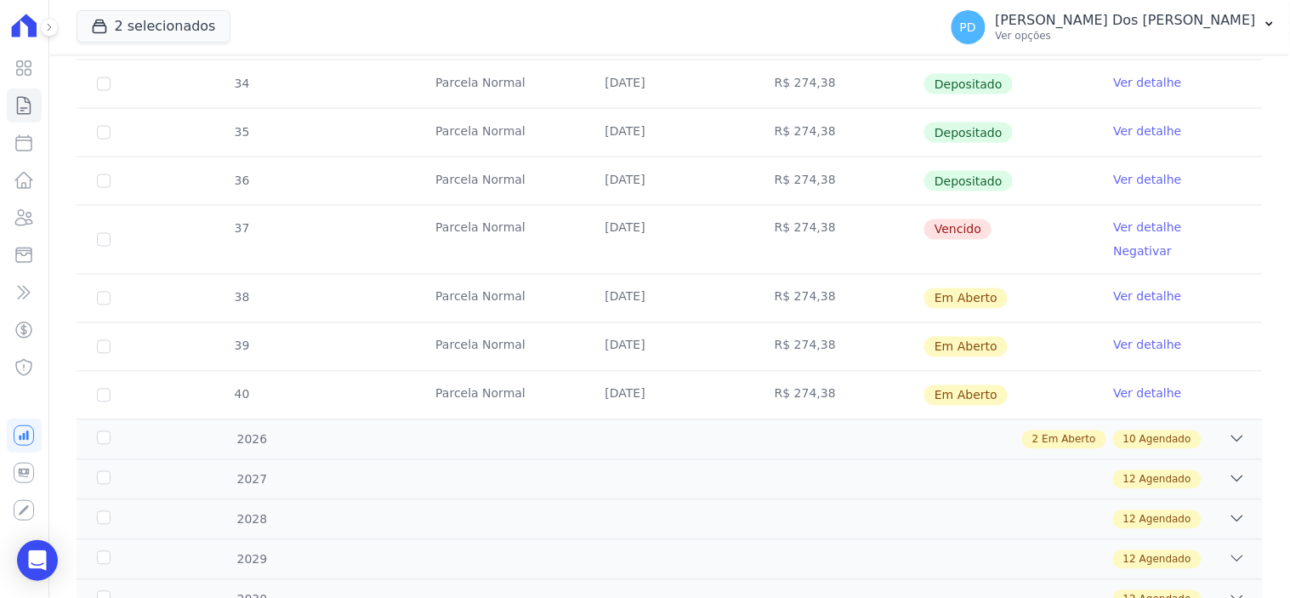
click at [1119, 225] on link "Ver detalhe" at bounding box center [1148, 227] width 68 height 17
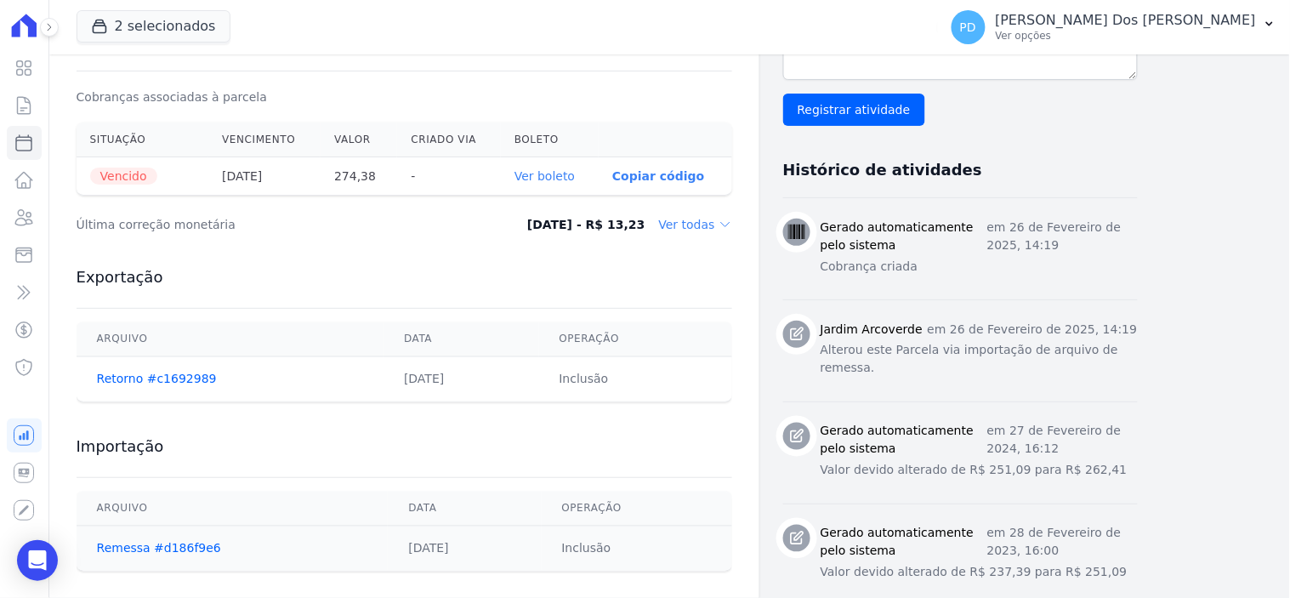
scroll to position [566, 0]
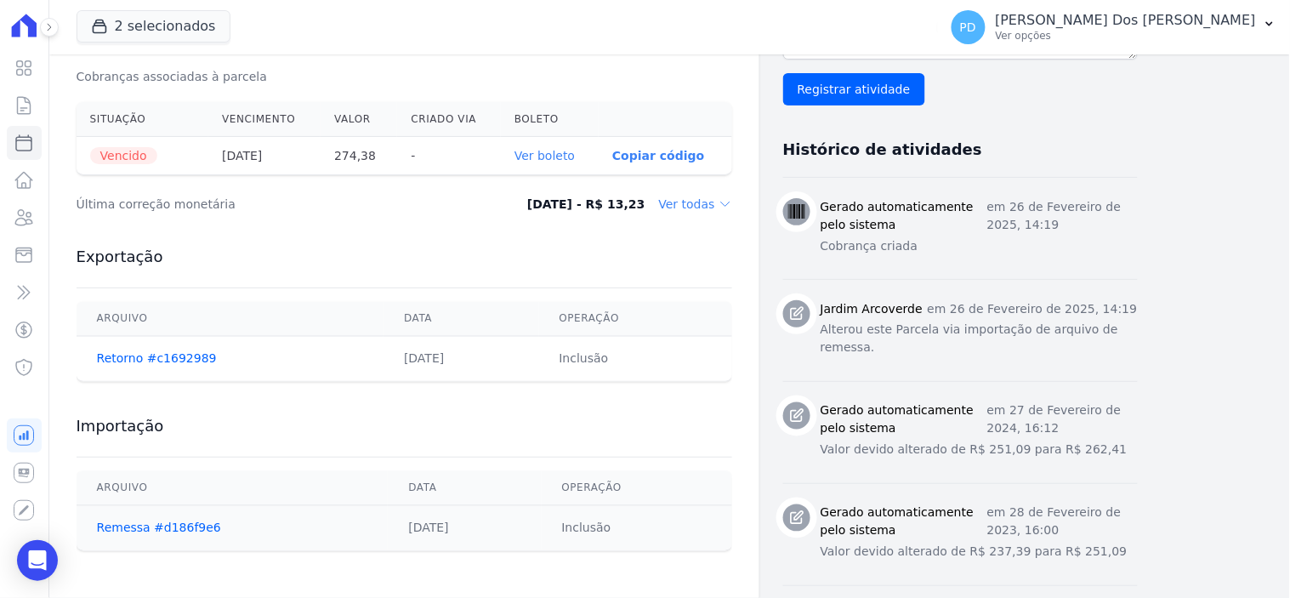
click at [536, 154] on link "Ver boleto" at bounding box center [545, 156] width 60 height 14
